Goal: Task Accomplishment & Management: Use online tool/utility

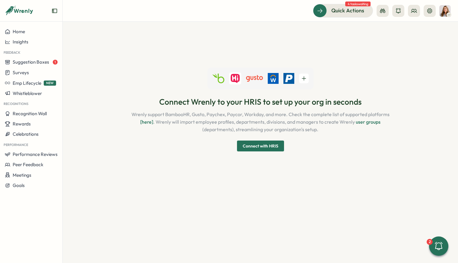
click at [266, 147] on span "Connect with HRIS" at bounding box center [261, 146] width 36 height 4
click at [245, 150] on span "Connect with HRIS" at bounding box center [261, 146] width 36 height 10
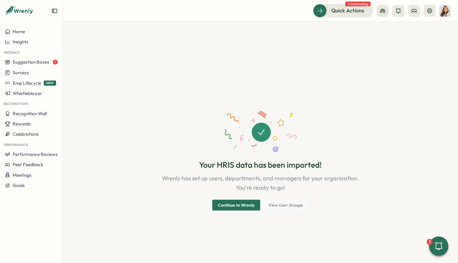
click at [224, 204] on span "Continue to Wrenly" at bounding box center [236, 205] width 36 height 10
